Goal: Navigation & Orientation: Find specific page/section

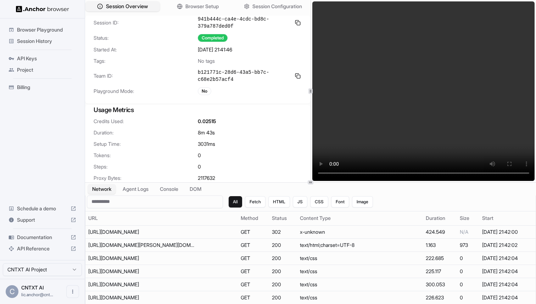
click at [136, 3] on span "Session Overview" at bounding box center [127, 6] width 42 height 7
click at [46, 45] on div "Session History" at bounding box center [42, 40] width 73 height 11
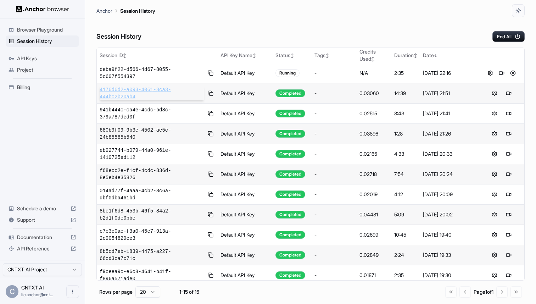
click at [185, 92] on span "4176d6d2-a093-4061-8ca3-444bc2b20ab4" at bounding box center [152, 93] width 104 height 14
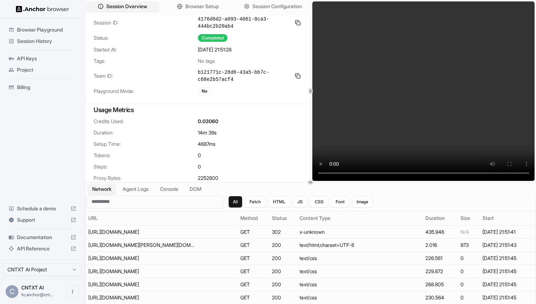
click at [26, 29] on span "Browser Playground" at bounding box center [46, 29] width 59 height 7
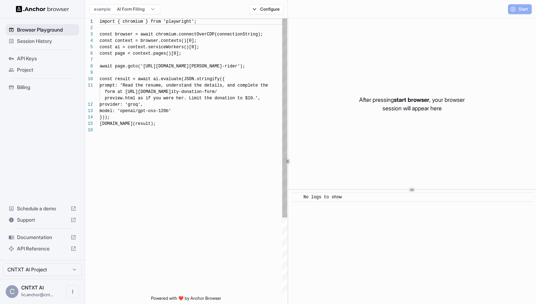
scroll to position [64, 0]
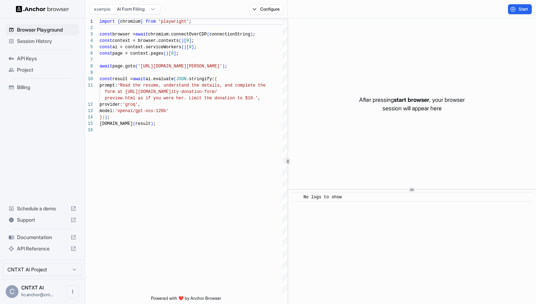
click at [39, 40] on span "Session History" at bounding box center [46, 41] width 59 height 7
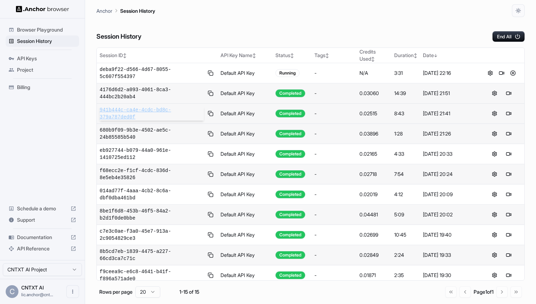
click at [165, 111] on span "941b444c-ca4e-4cdc-bd8c-379a787ded0f" at bounding box center [152, 113] width 104 height 14
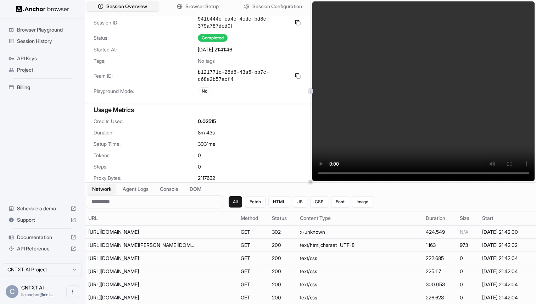
click at [50, 40] on span "Session History" at bounding box center [46, 41] width 59 height 7
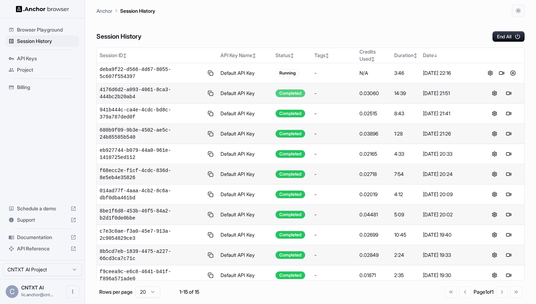
scroll to position [86, 0]
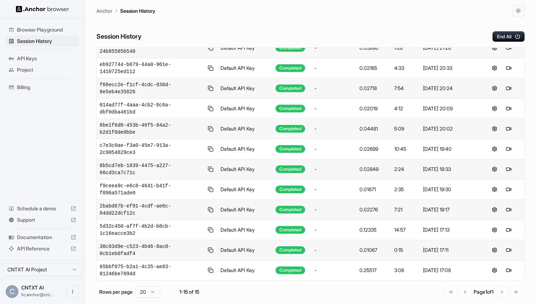
click at [500, 291] on div "Go to first page Go to previous page Page 1 of 1 Go to next page Go to last page" at bounding box center [483, 291] width 77 height 11
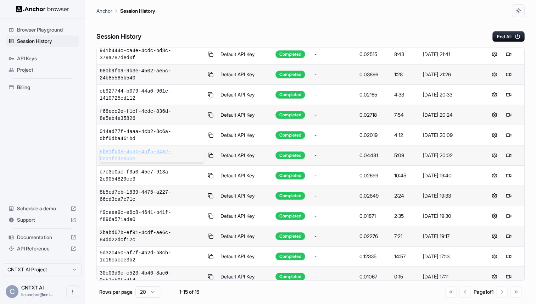
click at [171, 159] on span "8be1f6d8-453b-46f5-84a2-b2d1f0de0bbe" at bounding box center [152, 155] width 104 height 14
